Goal: Transaction & Acquisition: Obtain resource

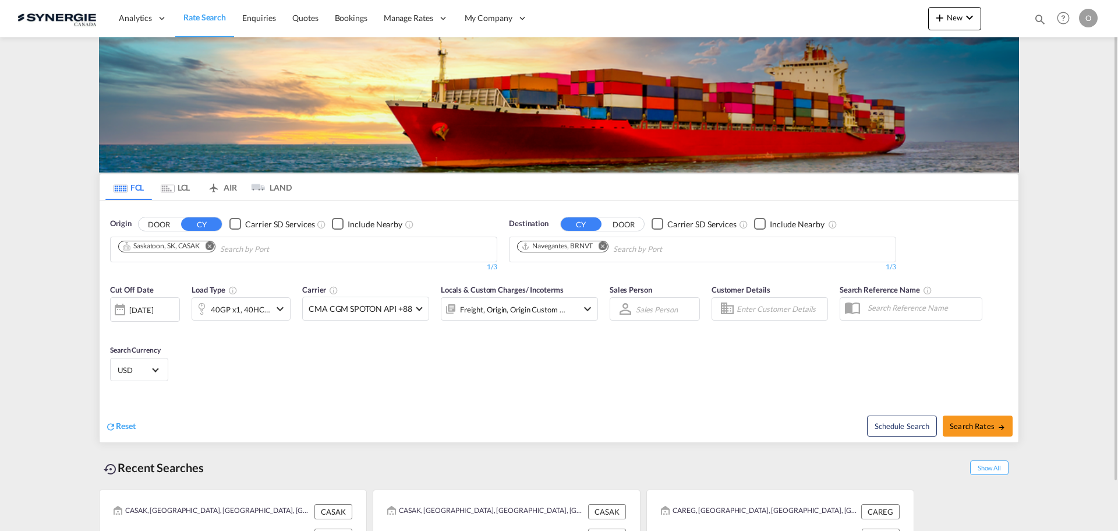
click at [1038, 20] on div "Bookings Quotes Enquiries Help Resources Product Release O My Profile Logout" at bounding box center [1064, 18] width 74 height 36
click at [1040, 19] on md-icon "icon-magnify" at bounding box center [1040, 19] width 13 height 13
drag, startPoint x: 851, startPoint y: 12, endPoint x: 856, endPoint y: 27, distance: 15.1
click at [851, 12] on select "Bookings Quotes Enquiries" at bounding box center [854, 19] width 55 height 21
select select "Quotes"
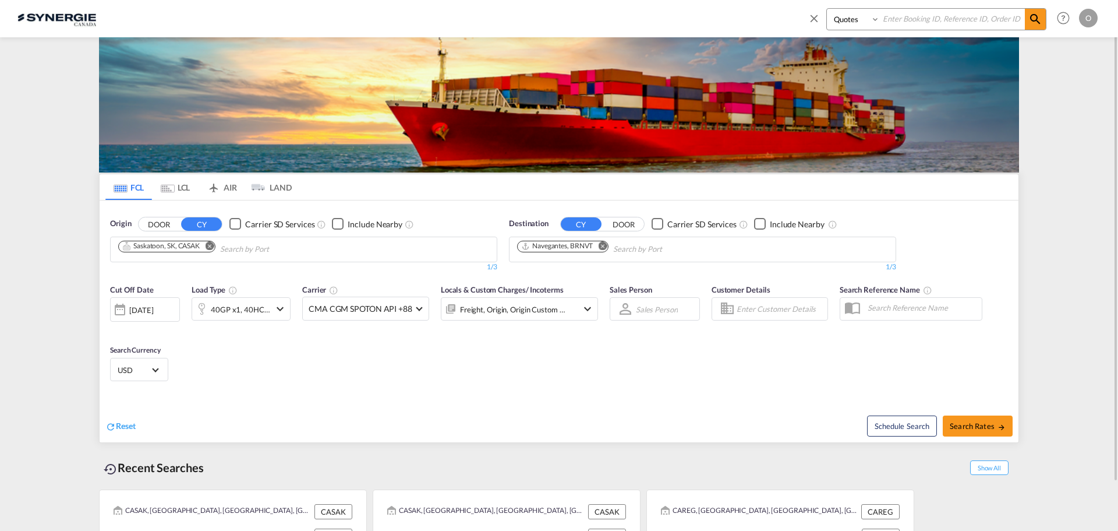
click at [827, 9] on select "Bookings Quotes Enquiries" at bounding box center [854, 19] width 55 height 21
click at [935, 18] on input at bounding box center [952, 19] width 145 height 20
paste input "SYC000011137"
type input "SYC000011137"
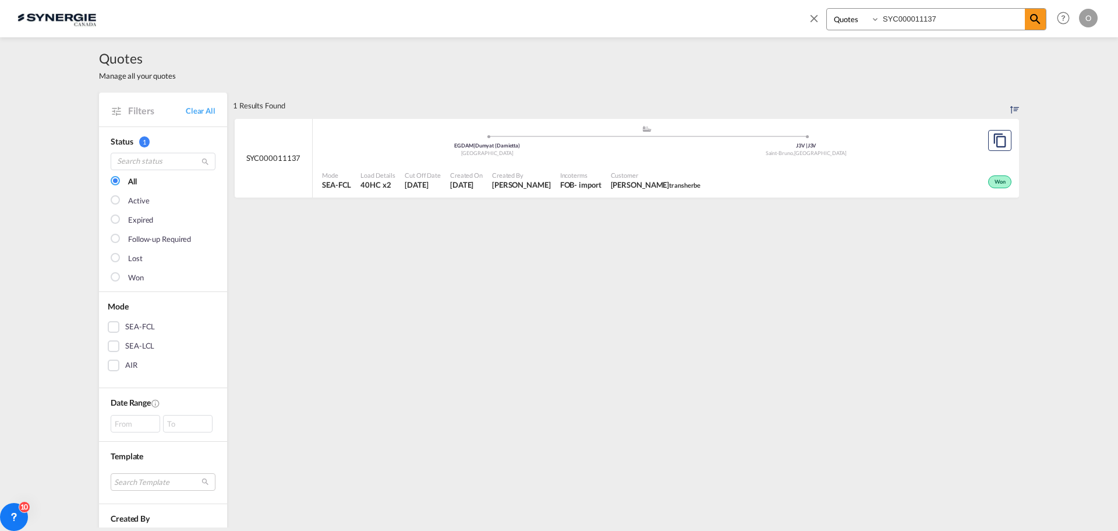
click at [662, 180] on span "[PERSON_NAME] transherbe" at bounding box center [656, 184] width 90 height 10
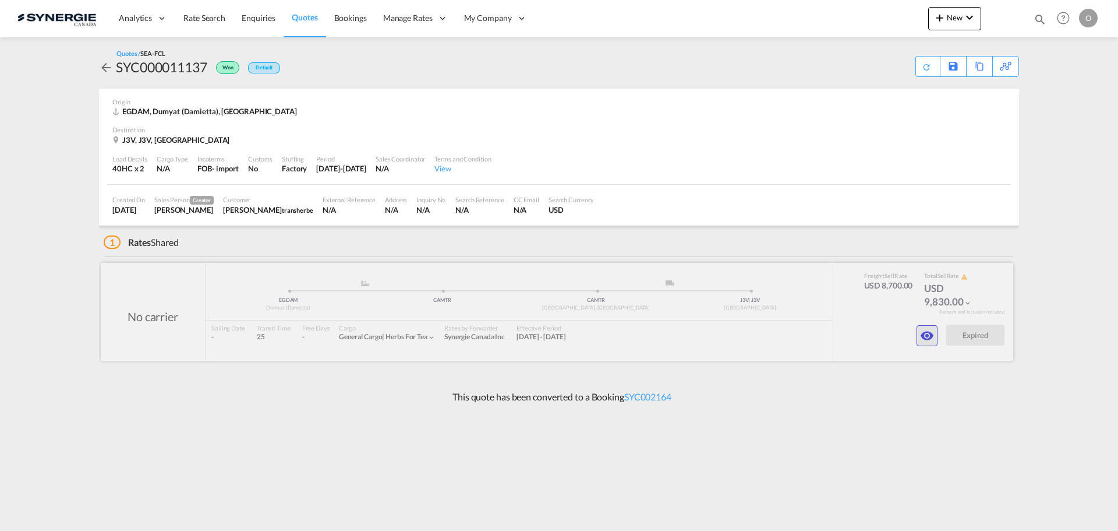
click at [925, 340] on md-icon "icon-eye" at bounding box center [927, 335] width 14 height 14
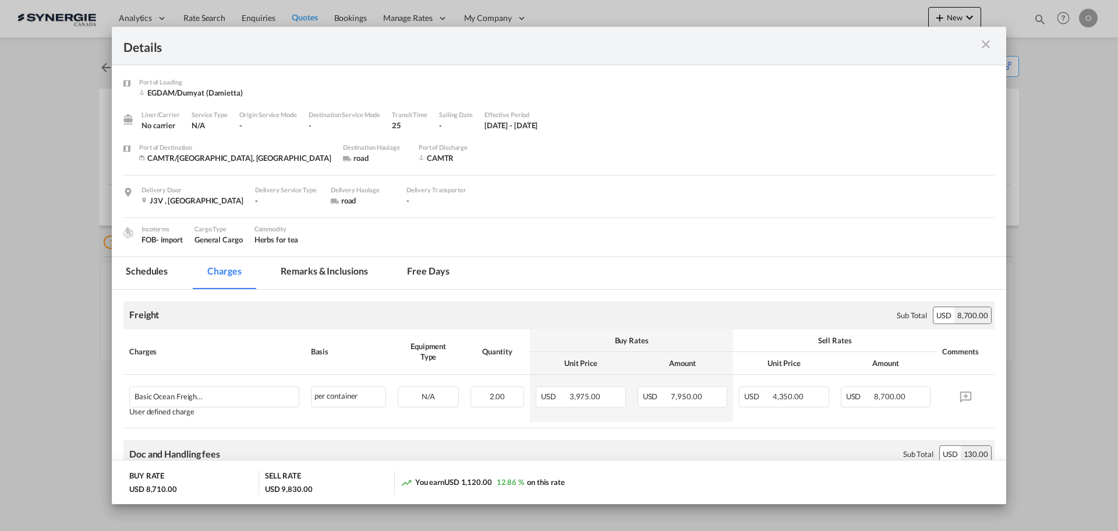
click at [989, 40] on md-icon "icon-close m-3 fg-AAA8AD cursor" at bounding box center [986, 44] width 14 height 14
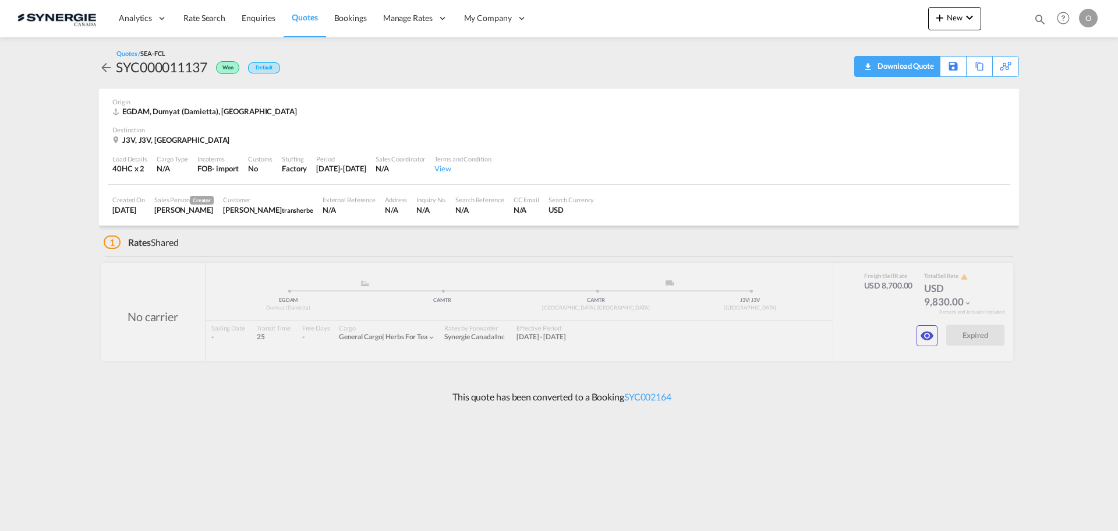
click at [922, 70] on div "Download Quote" at bounding box center [904, 65] width 59 height 19
